Goal: Task Accomplishment & Management: Manage account settings

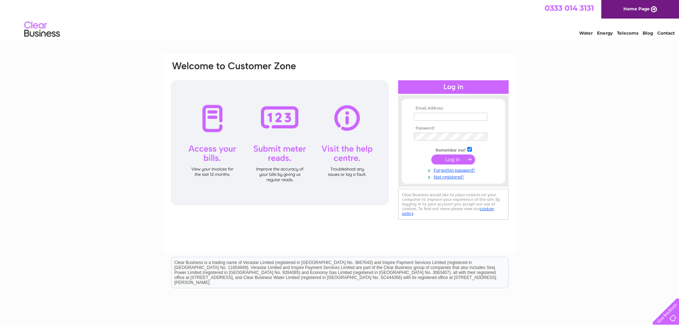
type input "[PERSON_NAME][EMAIL_ADDRESS][DOMAIN_NAME]"
click at [452, 163] on input "submit" at bounding box center [453, 159] width 44 height 10
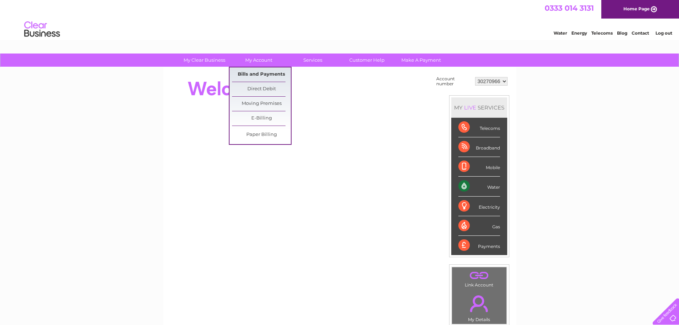
click at [259, 75] on link "Bills and Payments" at bounding box center [261, 74] width 59 height 14
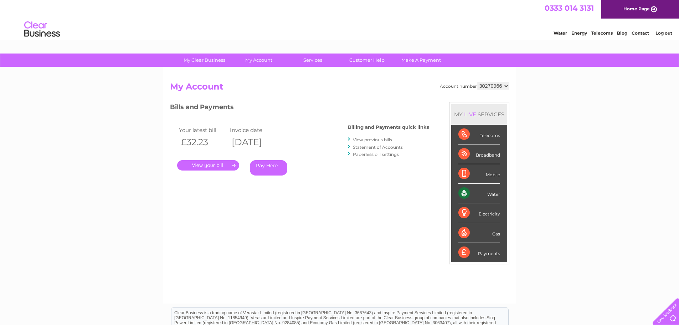
click at [212, 166] on link "." at bounding box center [208, 165] width 62 height 10
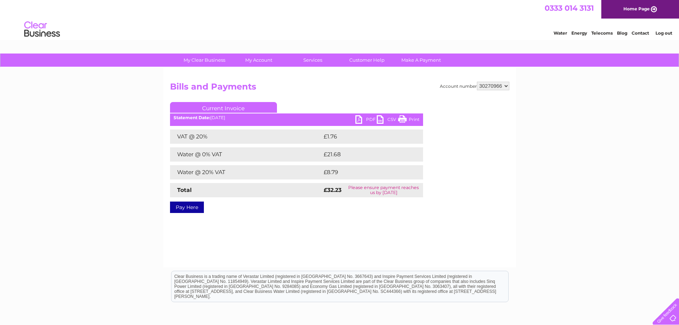
click at [363, 118] on link "PDF" at bounding box center [365, 120] width 21 height 10
